Goal: Find specific page/section: Find specific page/section

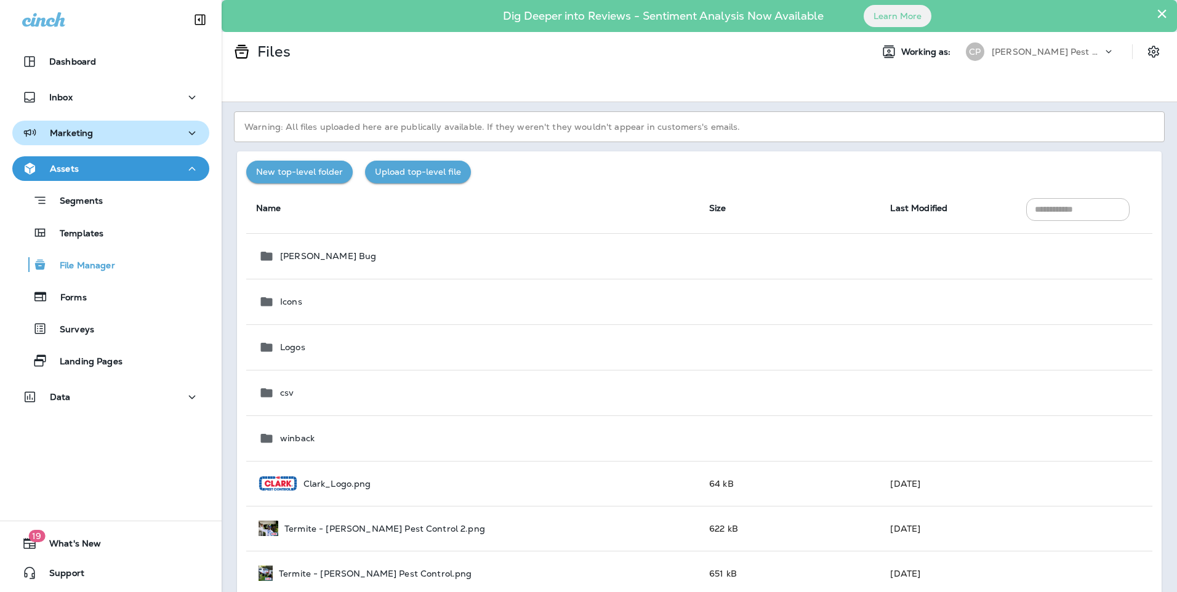
click at [187, 129] on icon "button" at bounding box center [192, 133] width 15 height 15
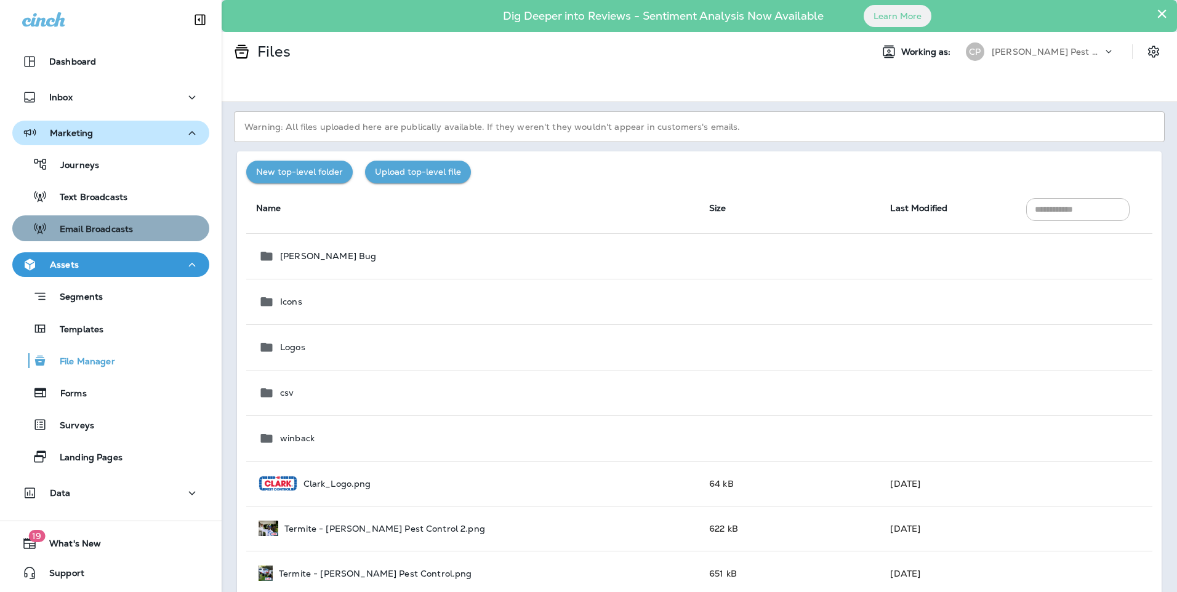
click at [153, 219] on div "Email Broadcasts" at bounding box center [110, 228] width 187 height 18
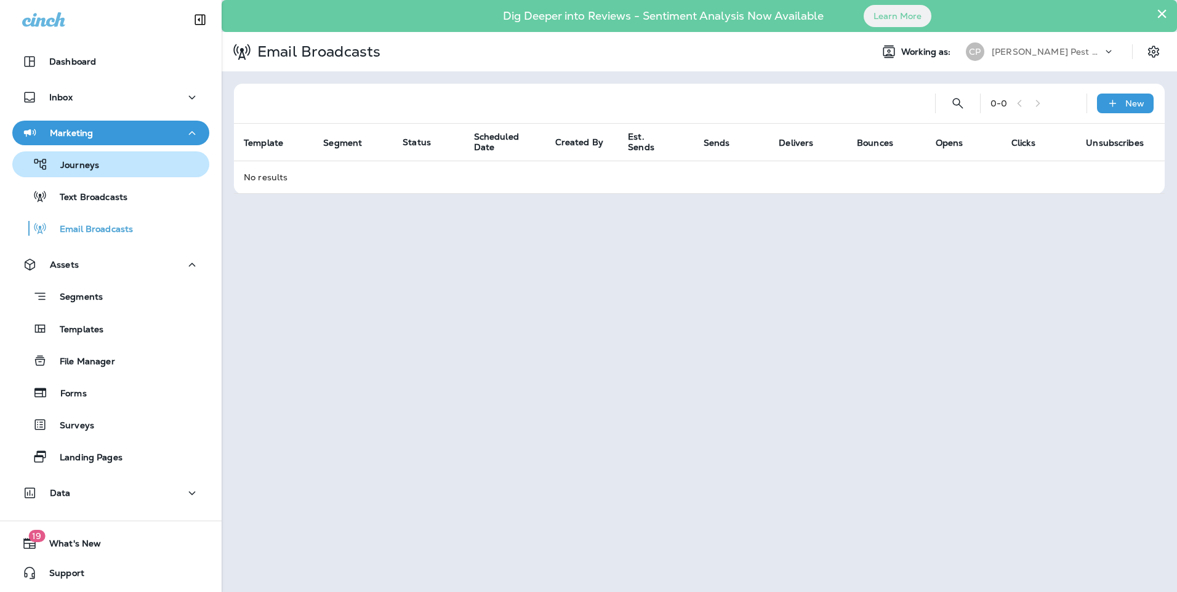
click at [62, 165] on p "Journeys" at bounding box center [73, 166] width 51 height 12
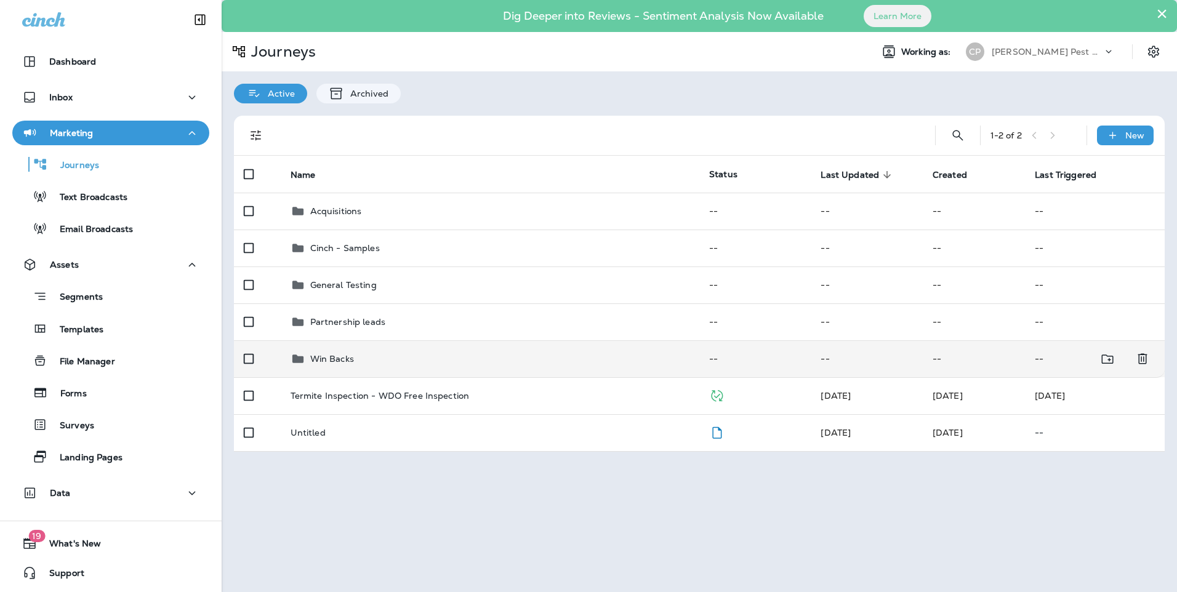
click at [331, 355] on p "Win Backs" at bounding box center [332, 359] width 44 height 10
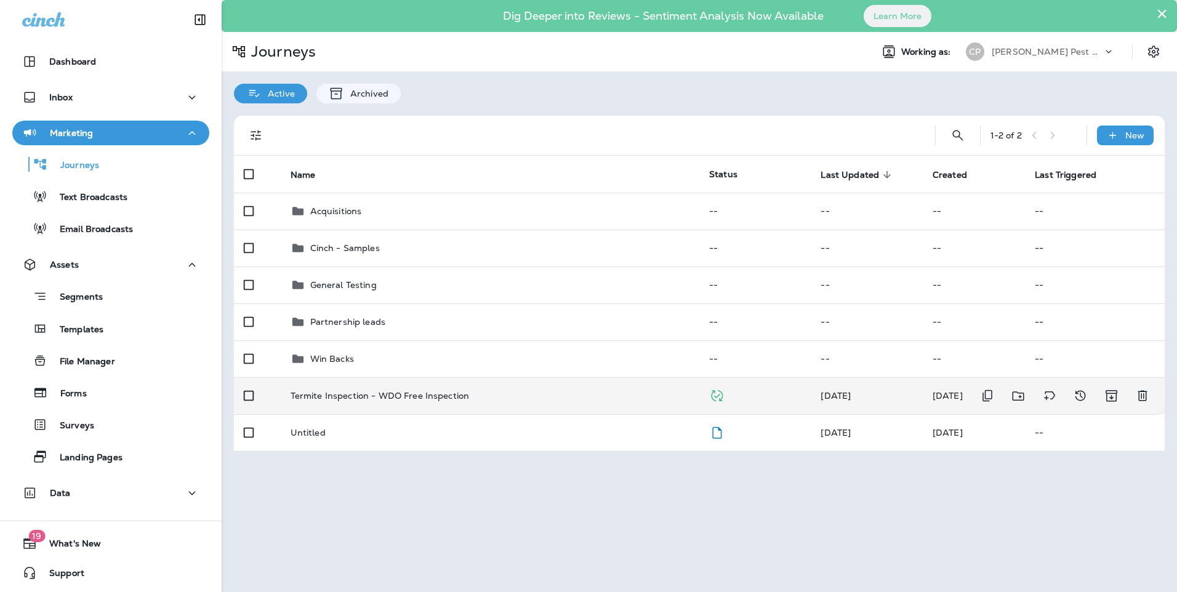
click at [387, 397] on p "Termite Inspection - WDO Free Inspection" at bounding box center [380, 396] width 179 height 10
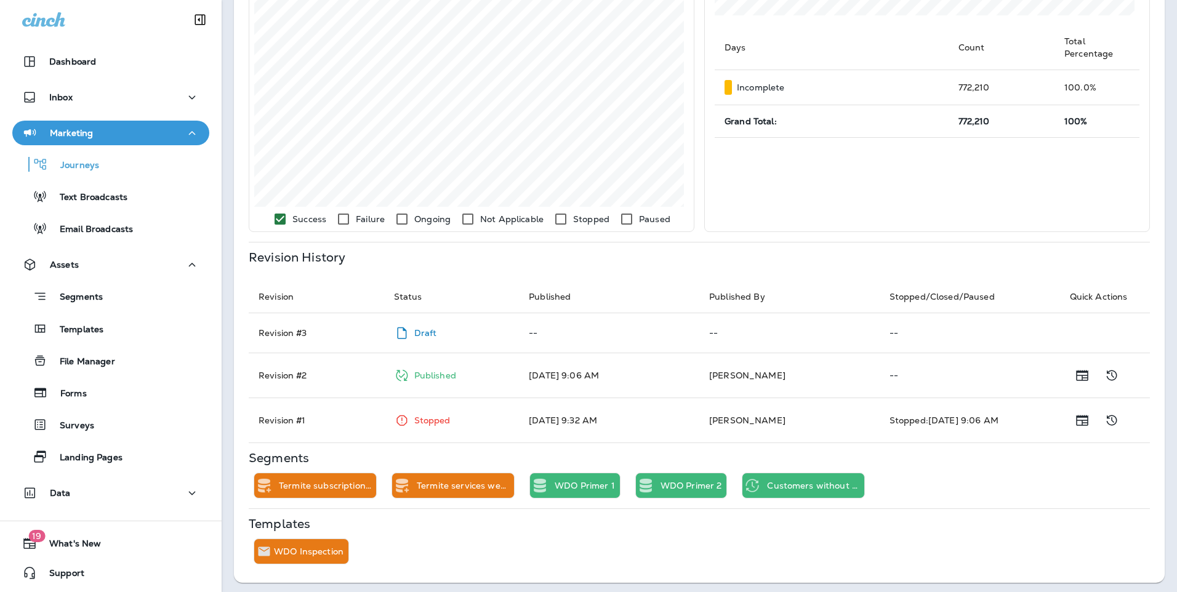
scroll to position [423, 0]
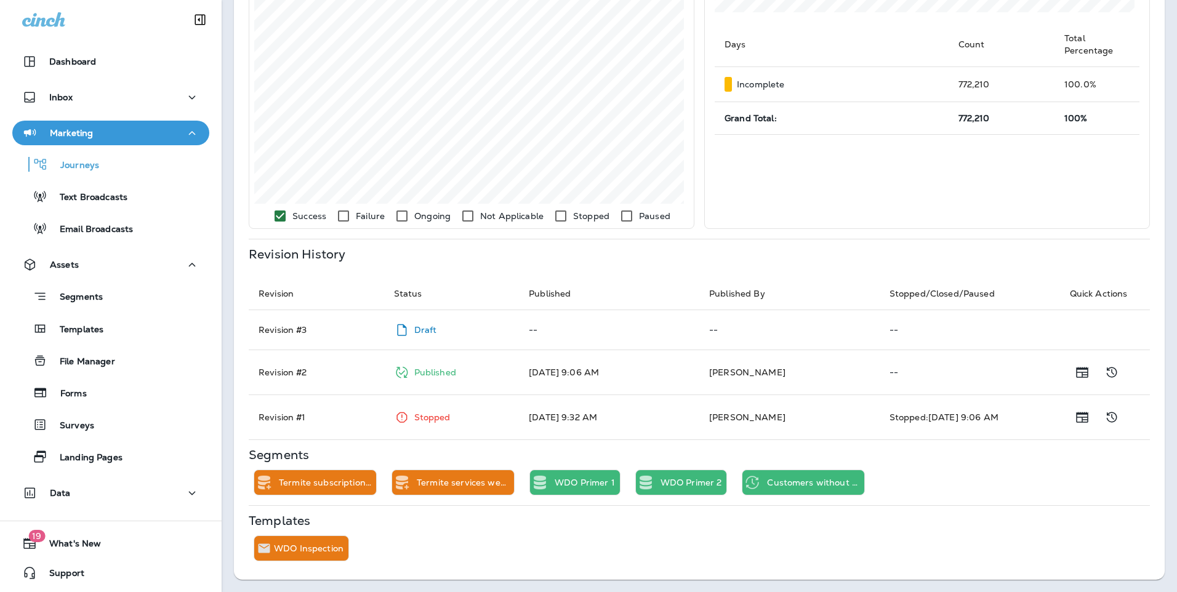
click at [316, 547] on p "WDO Inspection" at bounding box center [309, 549] width 70 height 10
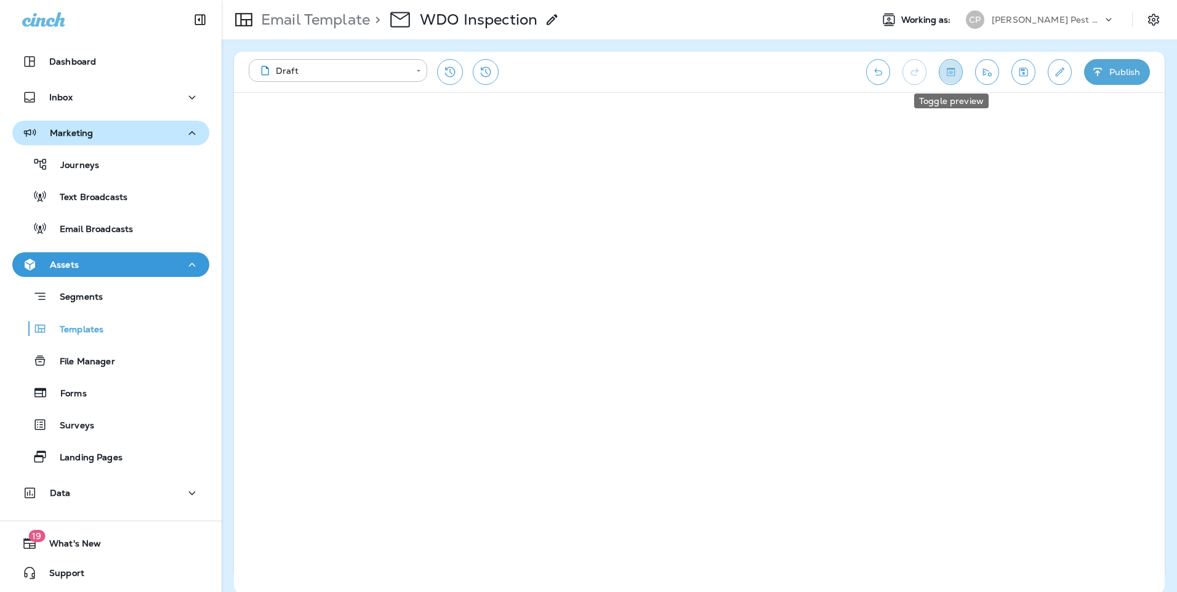
click at [959, 78] on button "Toggle preview" at bounding box center [951, 72] width 24 height 26
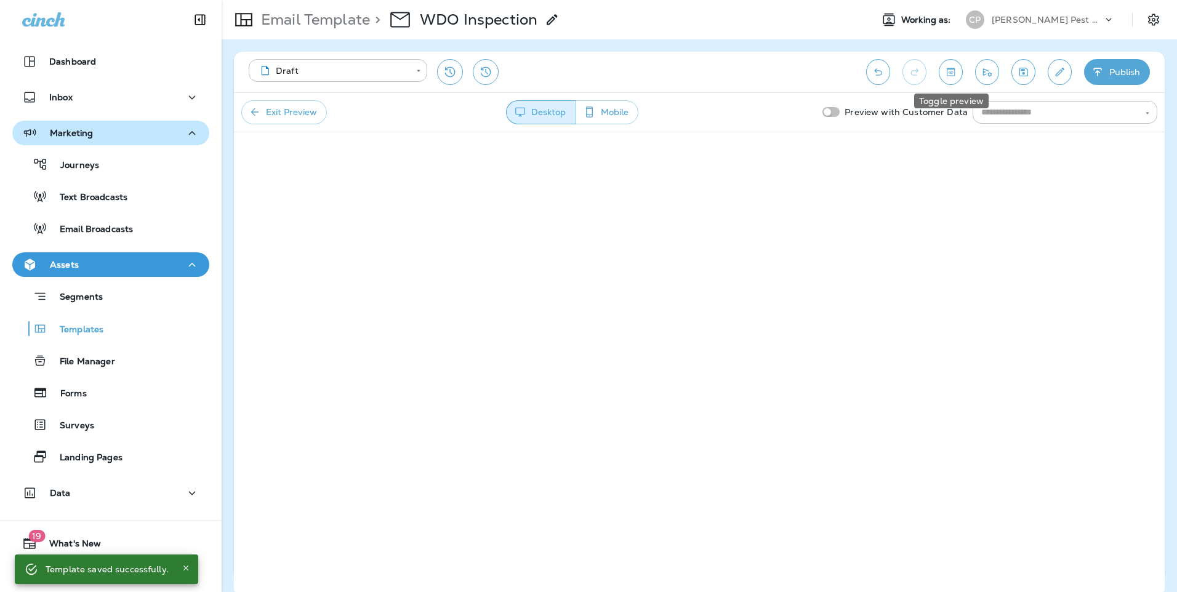
click at [959, 78] on button "Toggle preview" at bounding box center [951, 72] width 24 height 26
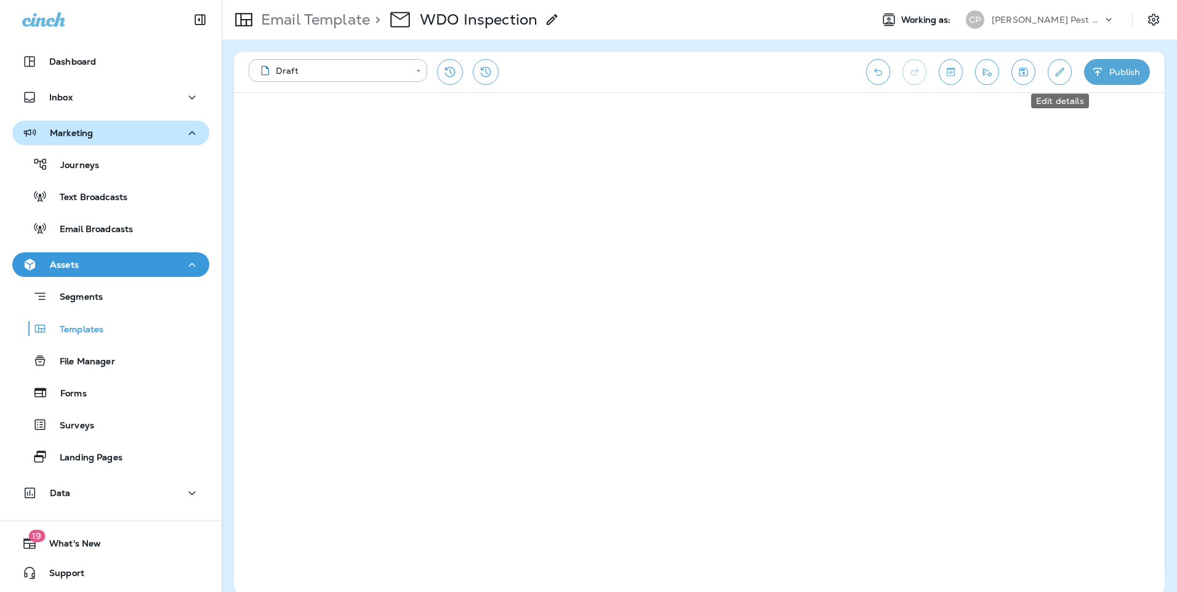
click at [1060, 75] on icon "Edit details" at bounding box center [1060, 72] width 13 height 12
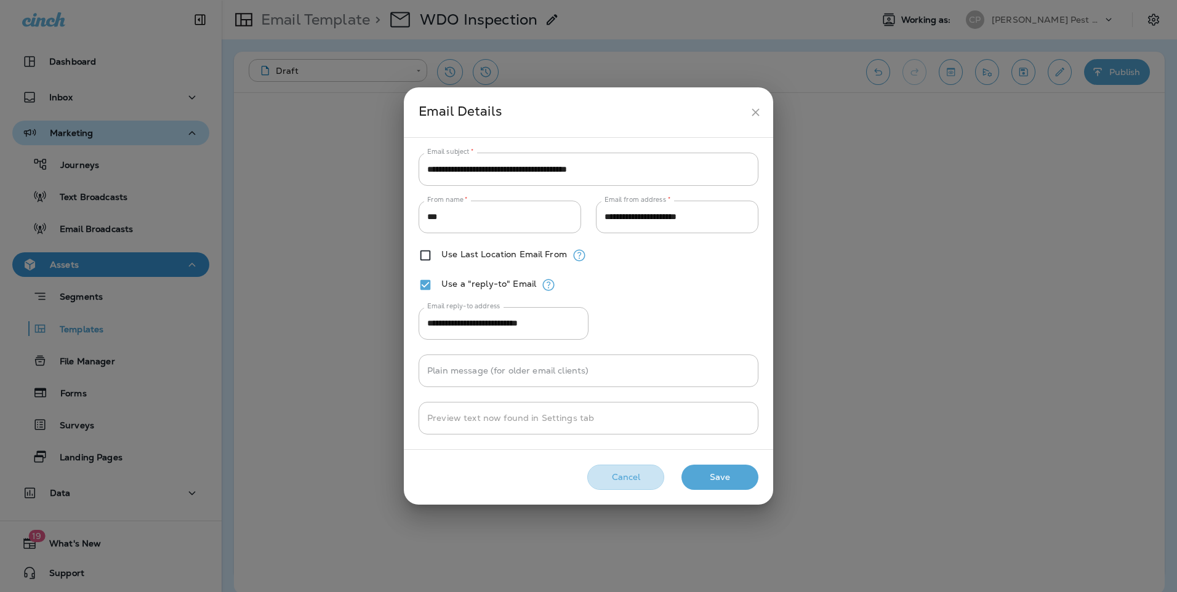
click at [634, 479] on button "Cancel" at bounding box center [625, 477] width 77 height 25
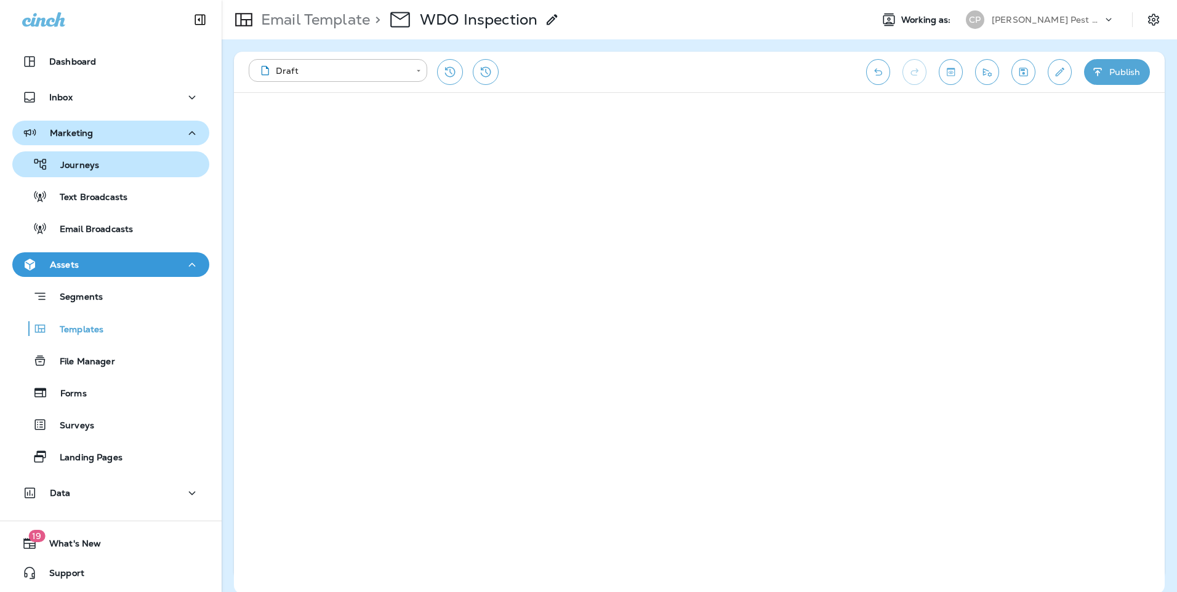
click at [118, 168] on div "Journeys" at bounding box center [110, 164] width 187 height 18
